Goal: Task Accomplishment & Management: Manage account settings

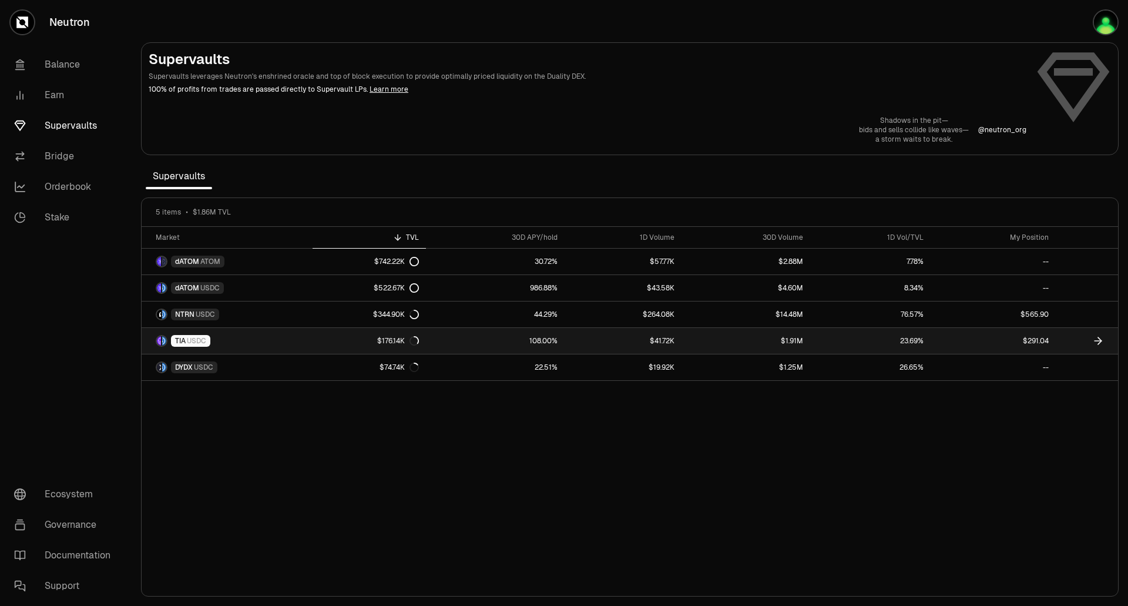
click at [458, 339] on link "108.00%" at bounding box center [495, 341] width 139 height 26
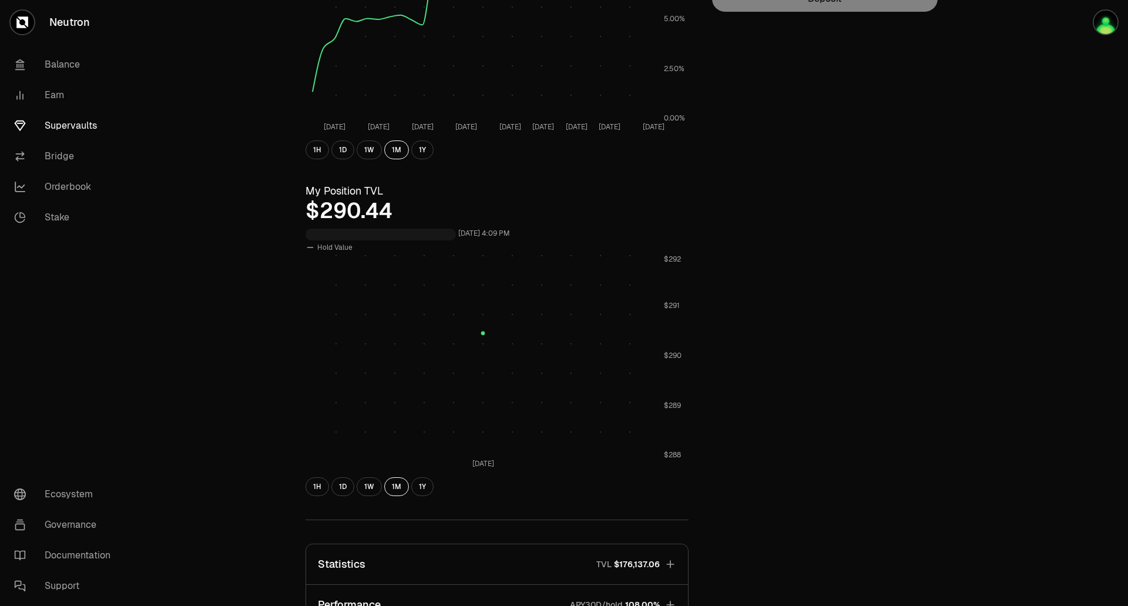
scroll to position [288, 0]
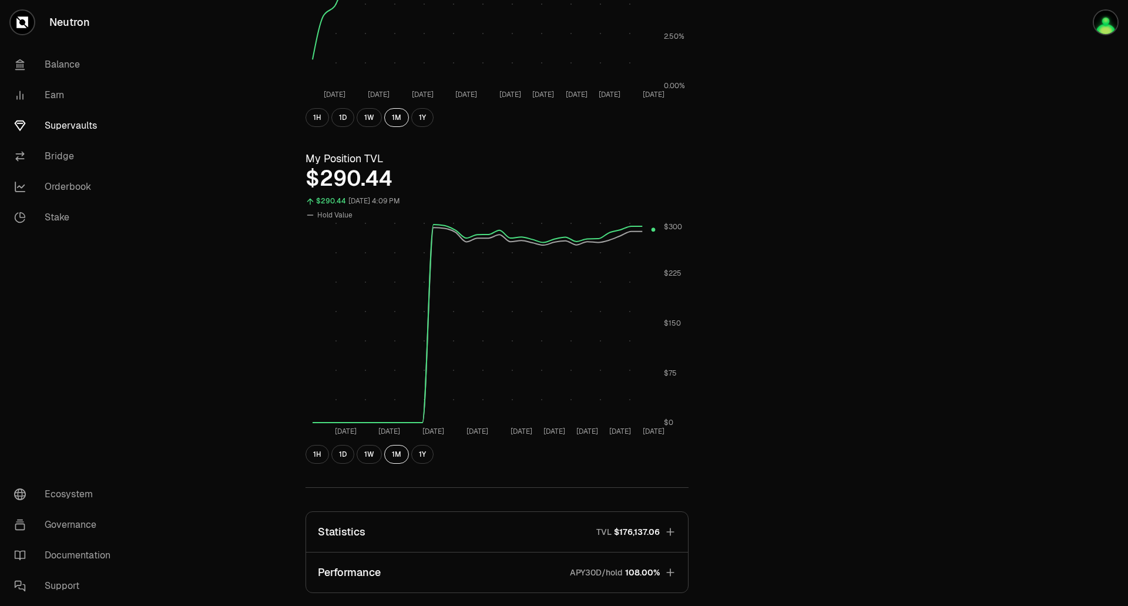
click at [675, 537] on icon "button" at bounding box center [670, 532] width 12 height 12
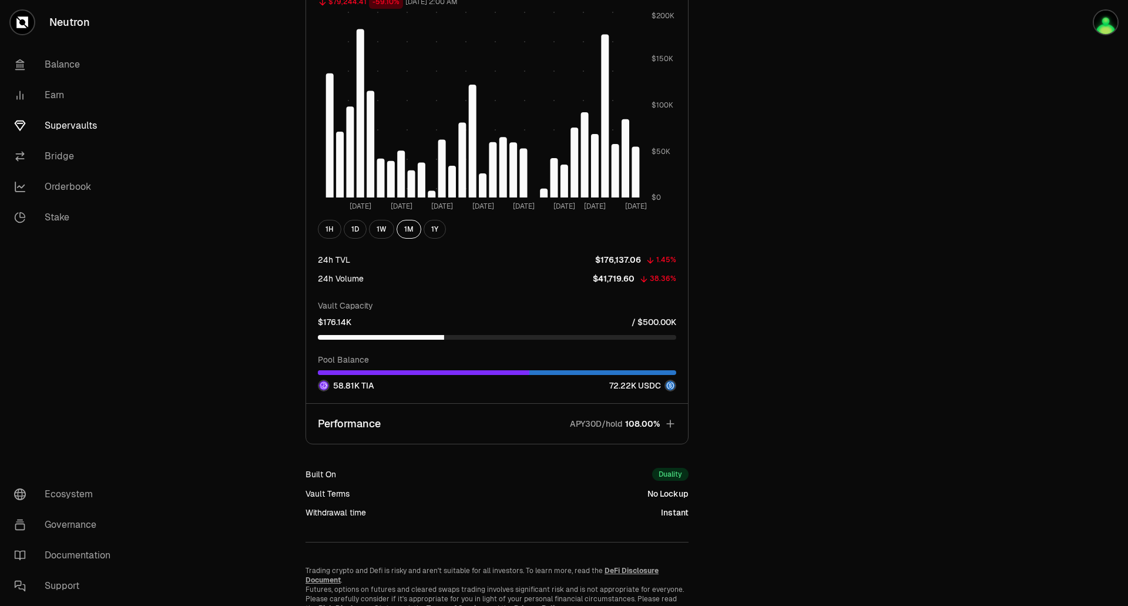
scroll to position [1195, 0]
click at [669, 424] on icon "button" at bounding box center [670, 423] width 12 height 12
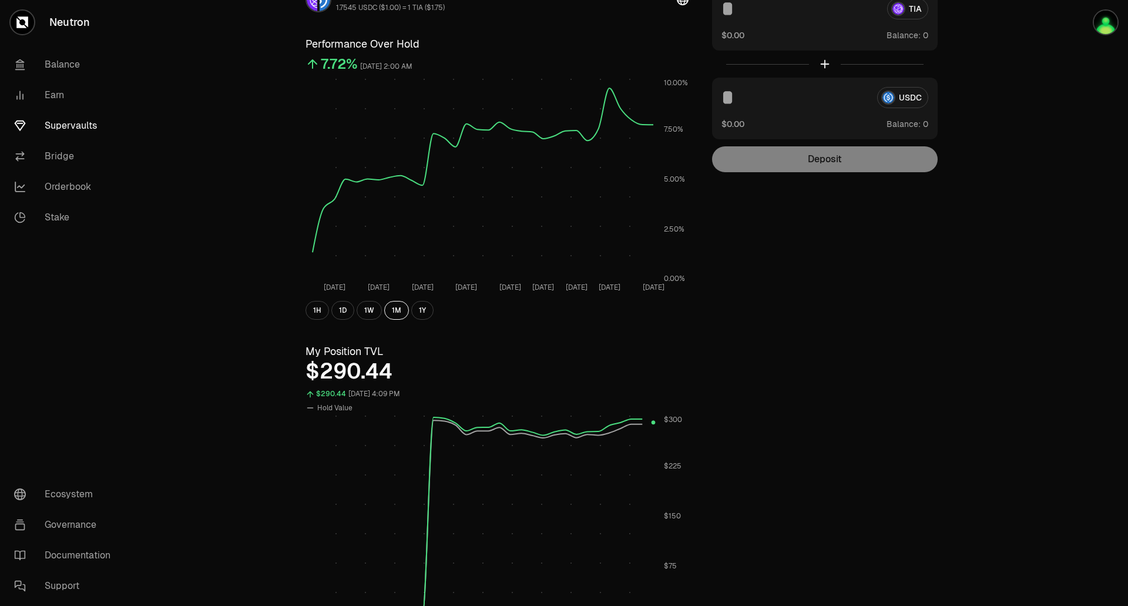
scroll to position [0, 0]
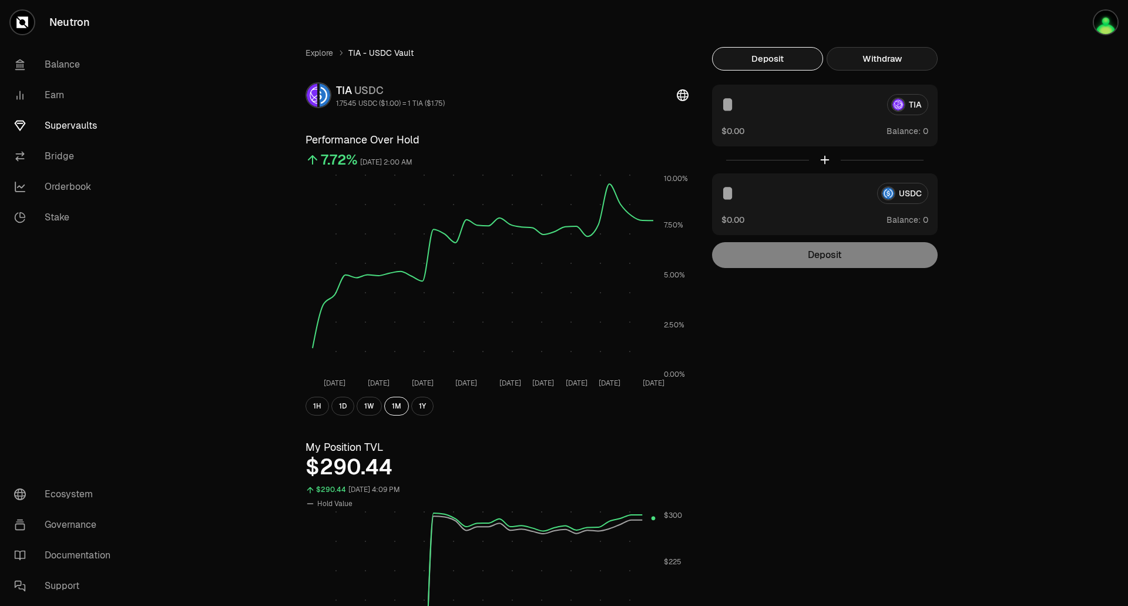
click at [871, 55] on button "Withdraw" at bounding box center [882, 58] width 111 height 23
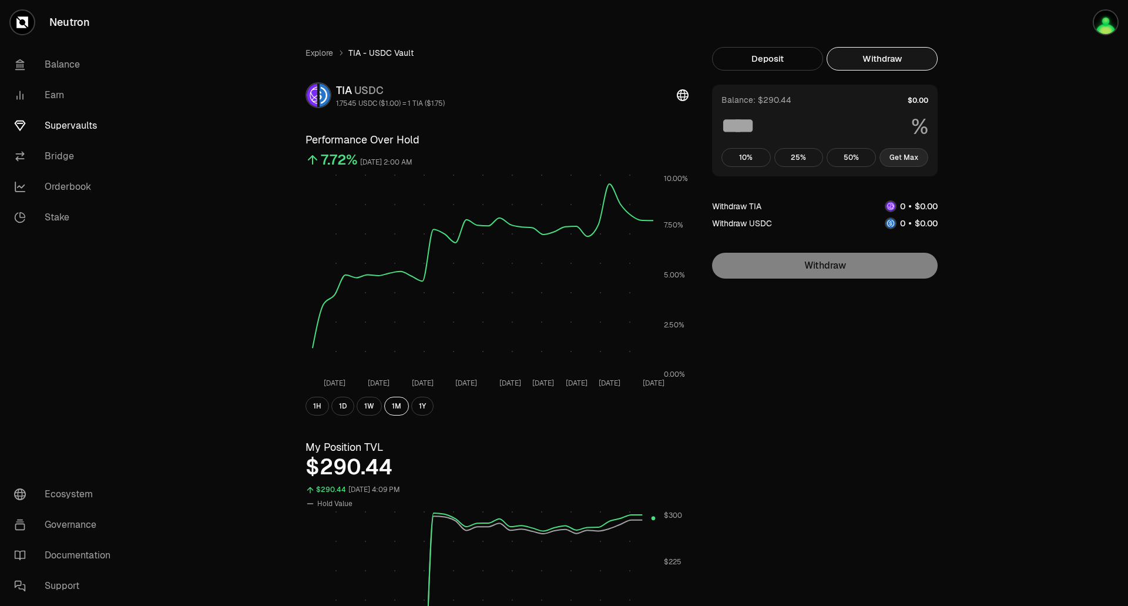
click at [911, 151] on button "Get Max" at bounding box center [903, 157] width 49 height 19
type input "***"
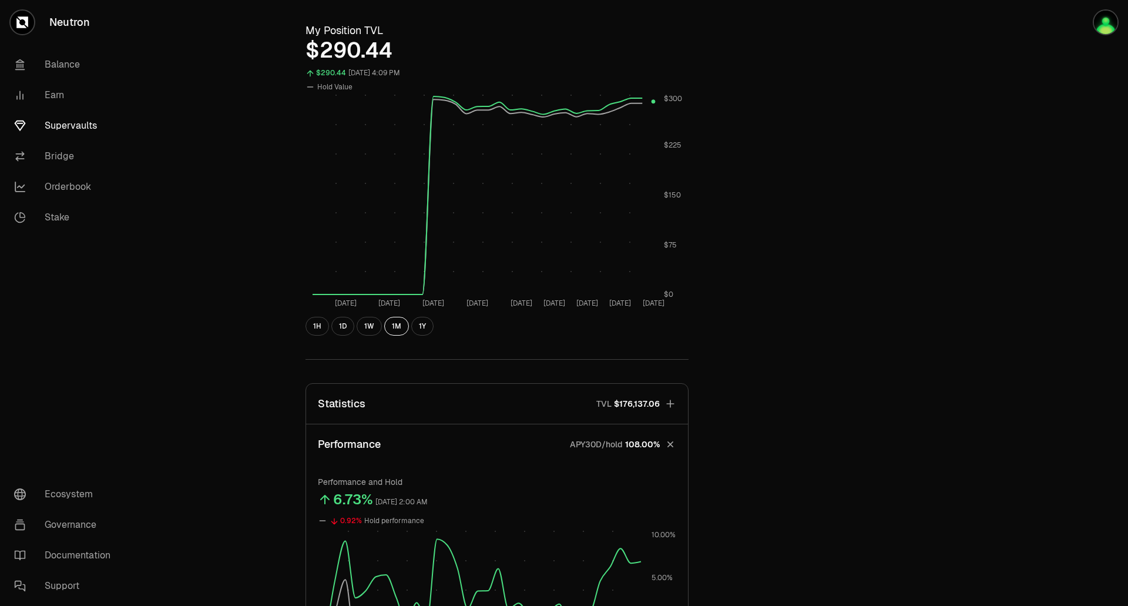
scroll to position [418, 0]
click at [34, 22] on div at bounding box center [22, 22] width 26 height 26
